Goal: Check status

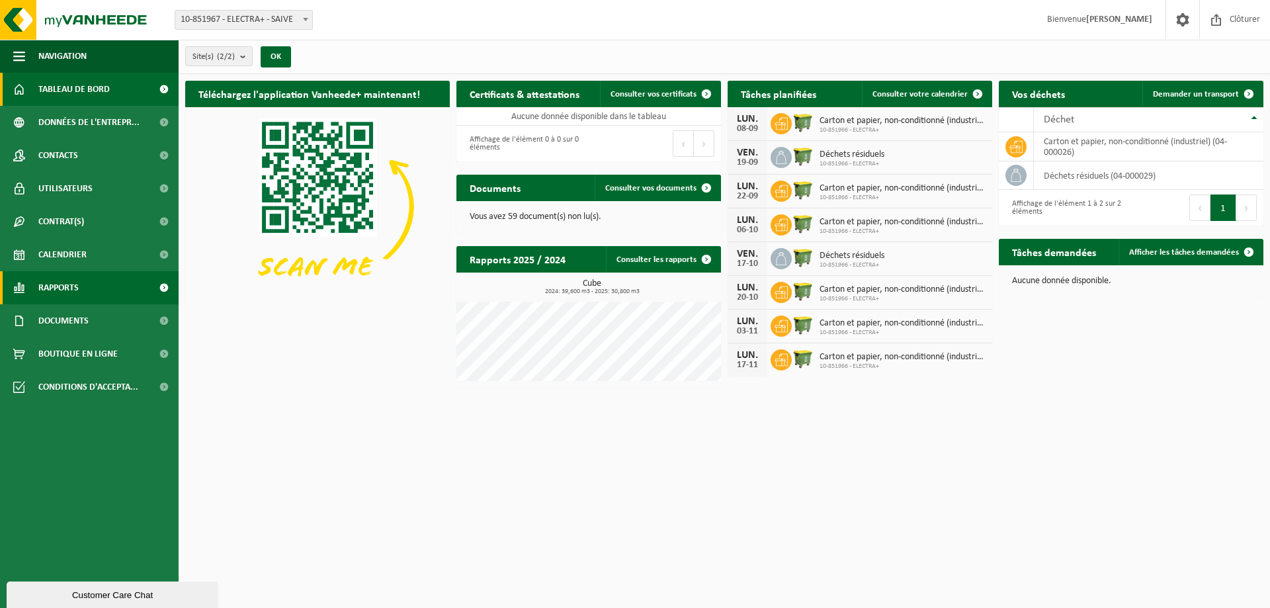
click at [102, 288] on link "Rapports" at bounding box center [89, 287] width 179 height 33
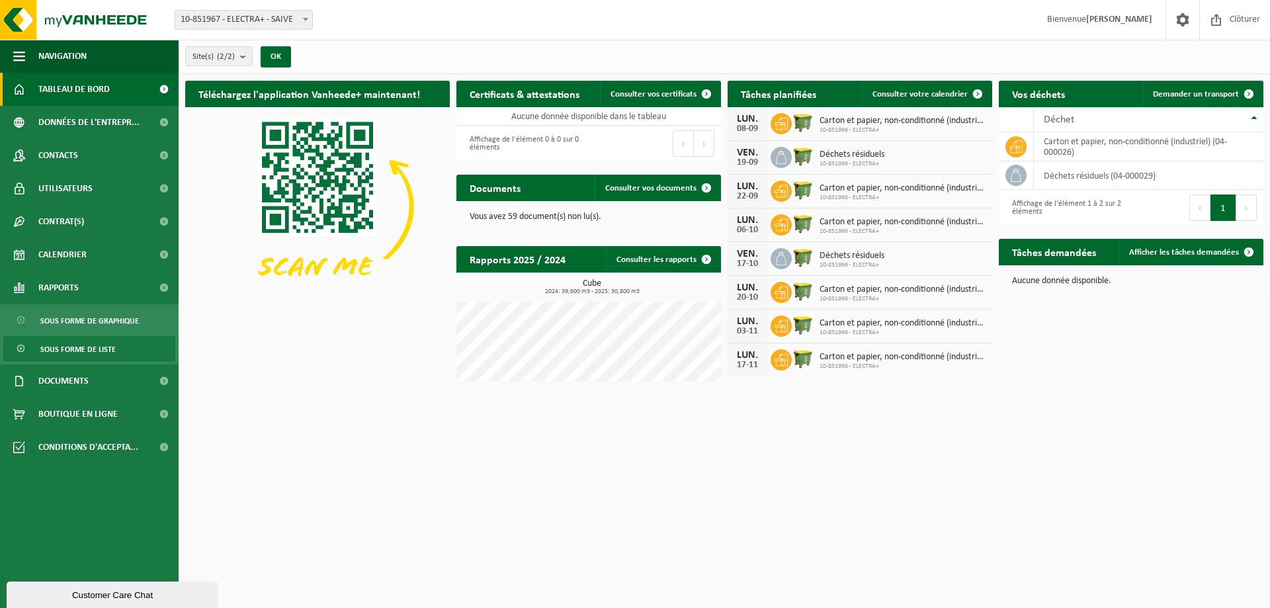
click at [124, 337] on link "Sous forme de liste" at bounding box center [89, 348] width 172 height 25
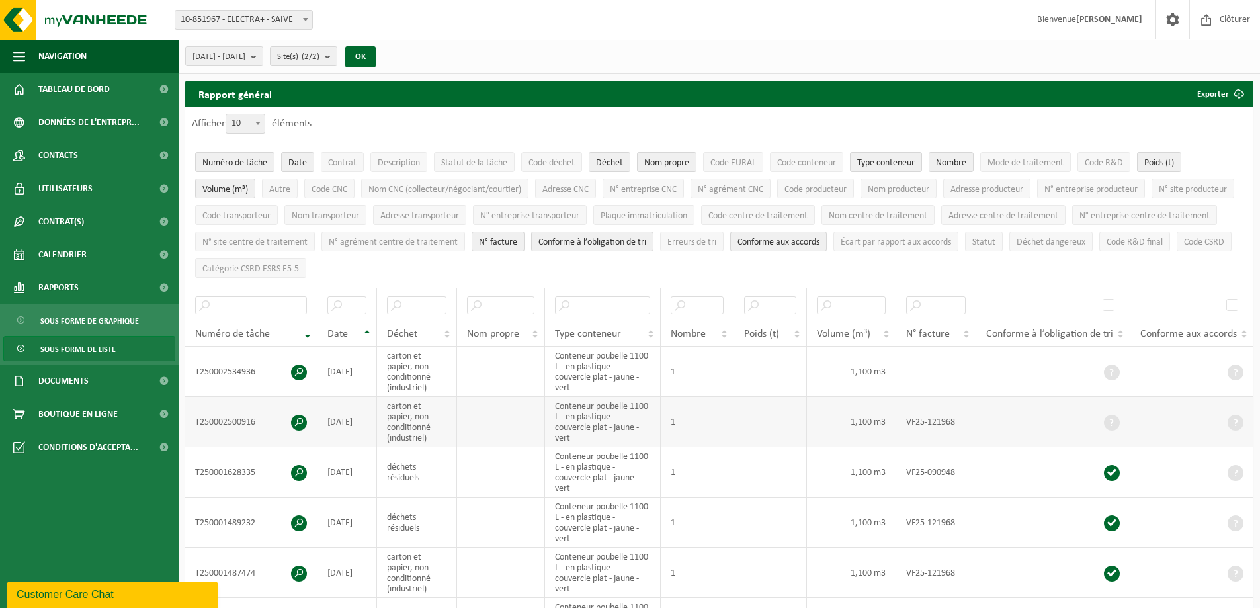
click at [686, 423] on td "1" at bounding box center [697, 422] width 73 height 50
click at [301, 417] on span at bounding box center [299, 423] width 16 height 16
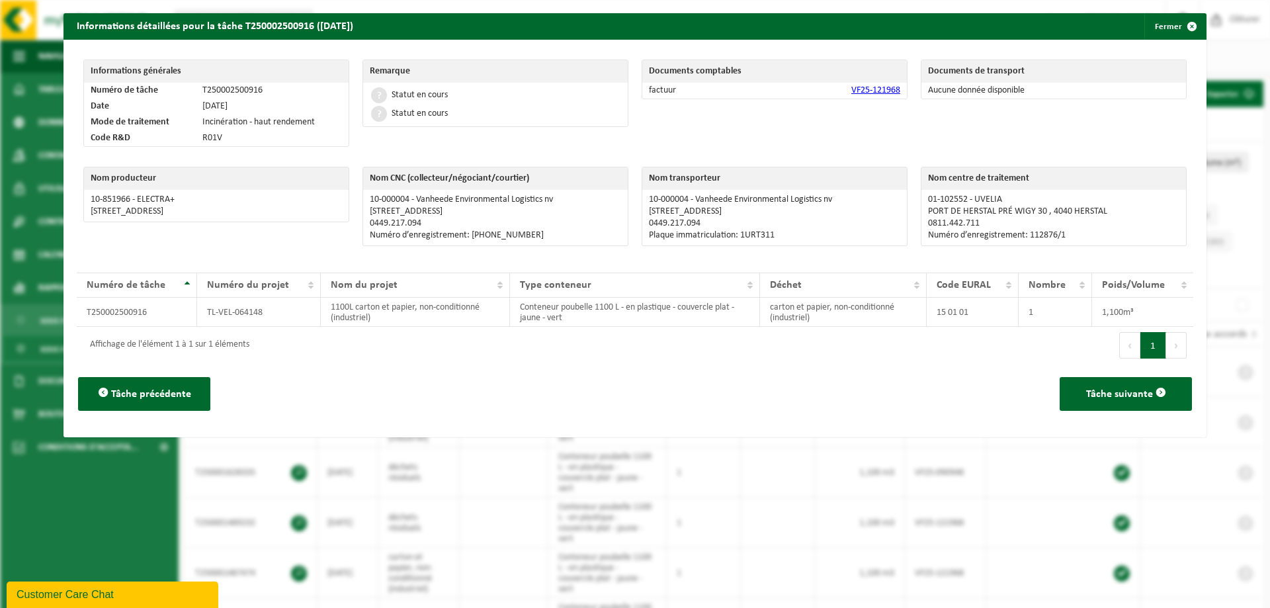
click at [314, 469] on div "Informations détaillées pour la tâche T250002500916 (29-08-2025) Fermer Informa…" at bounding box center [635, 304] width 1270 height 608
